Goal: Find contact information: Find contact information

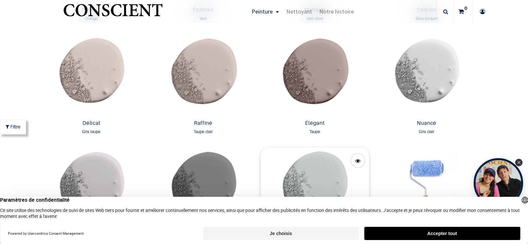
scroll to position [1056, 0]
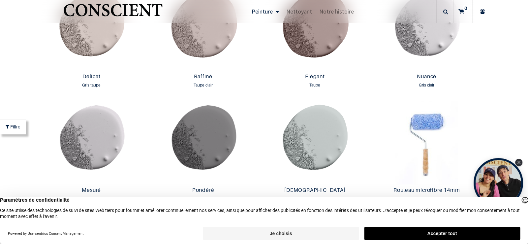
click at [307, 233] on button "Je choisis" at bounding box center [281, 233] width 156 height 13
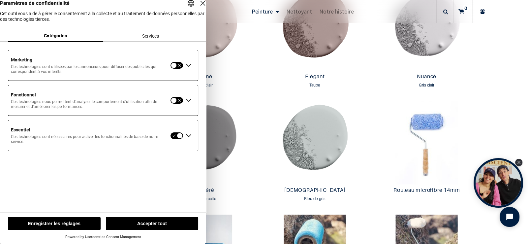
click at [72, 223] on button "Enregistrer les réglages" at bounding box center [54, 223] width 93 height 13
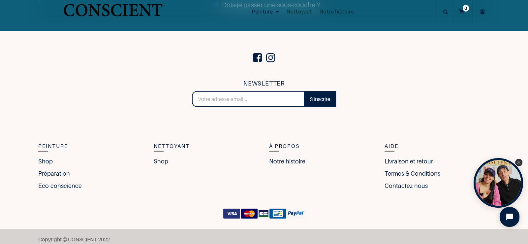
scroll to position [2546, 0]
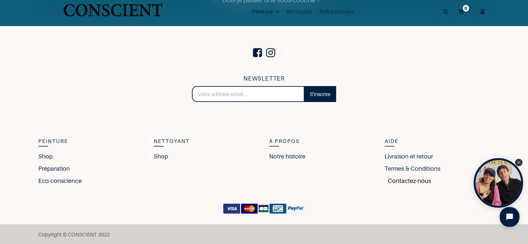
click at [398, 180] on link "Contactez-nous" at bounding box center [408, 180] width 47 height 9
